Goal: Task Accomplishment & Management: Use online tool/utility

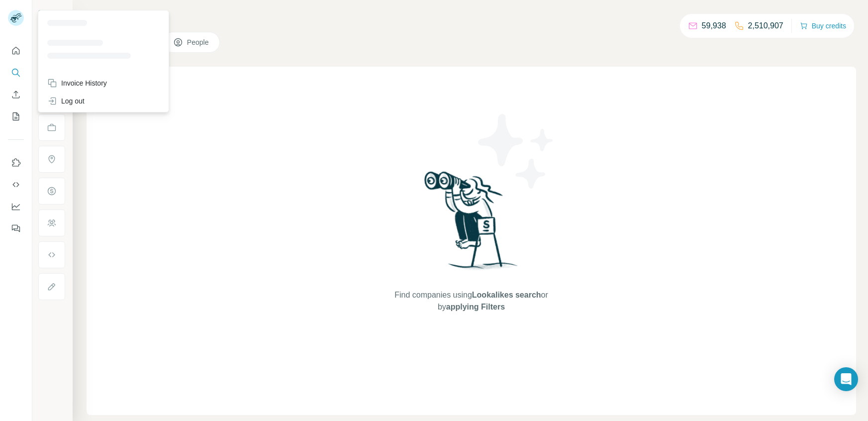
click at [18, 22] on rect at bounding box center [16, 18] width 16 height 16
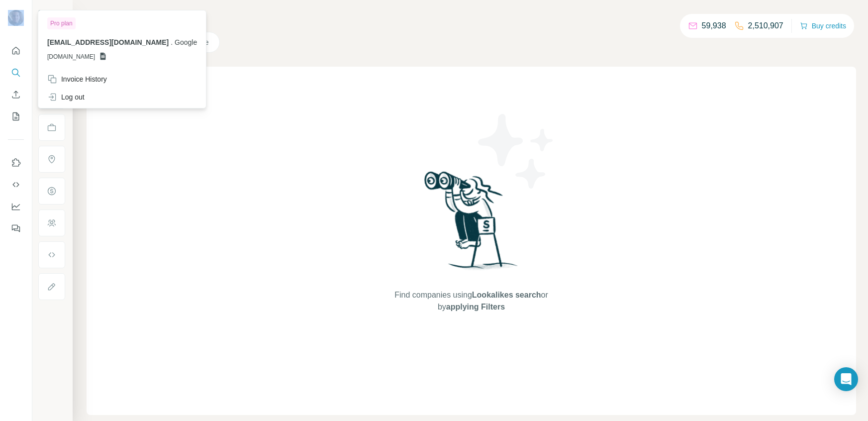
click at [16, 22] on img at bounding box center [16, 18] width 16 height 16
click at [196, 133] on div "Find companies using Lookalikes search or by applying Filters" at bounding box center [472, 241] width 770 height 348
